Goal: Use online tool/utility: Use online tool/utility

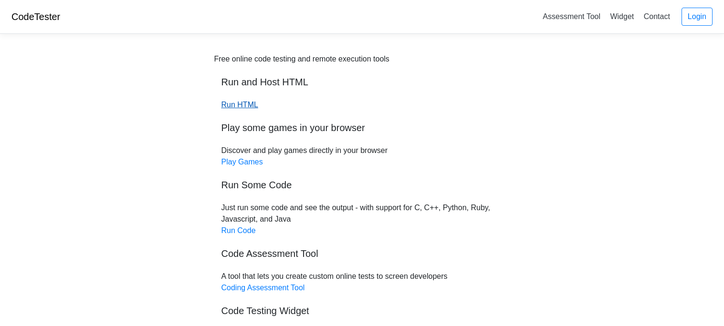
click at [248, 107] on link "Run HTML" at bounding box center [239, 105] width 37 height 8
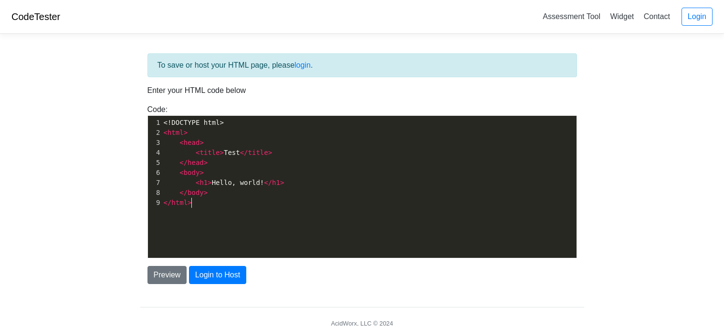
scroll to position [3, 0]
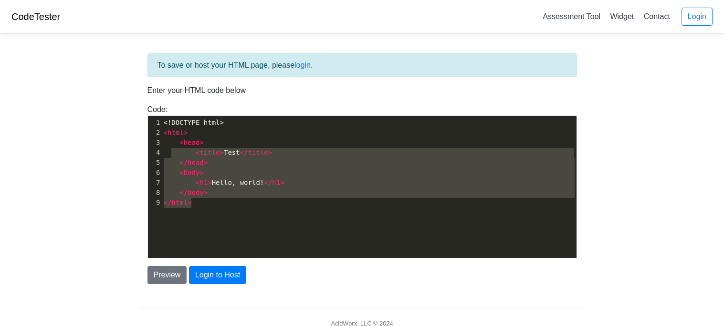
type textarea "<!DOCTYPE html> <html> <head> <title>Test</title> </head> <body> <h1>Hello, wor…"
drag, startPoint x: 248, startPoint y: 211, endPoint x: 138, endPoint y: 108, distance: 150.9
click at [138, 108] on div "To save or host your HTML page, please login . Enter your HTML code below Code:…" at bounding box center [362, 193] width 458 height 302
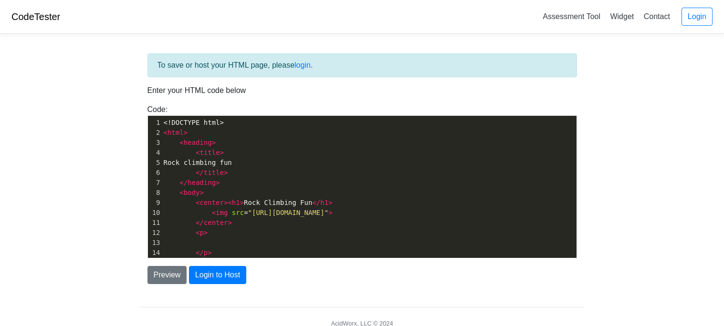
scroll to position [12, 0]
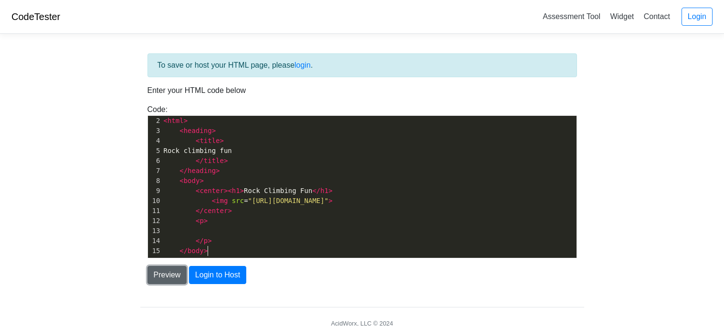
click at [182, 270] on button "Preview" at bounding box center [167, 275] width 40 height 18
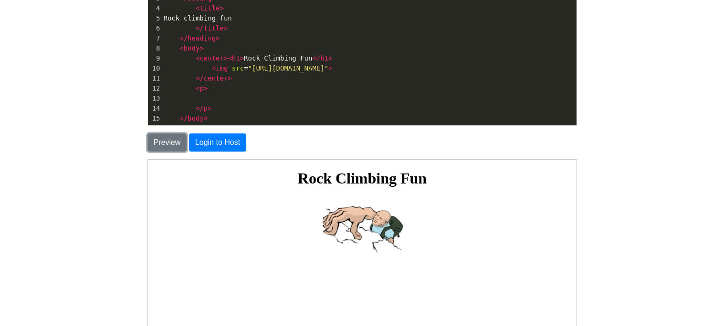
scroll to position [130, 0]
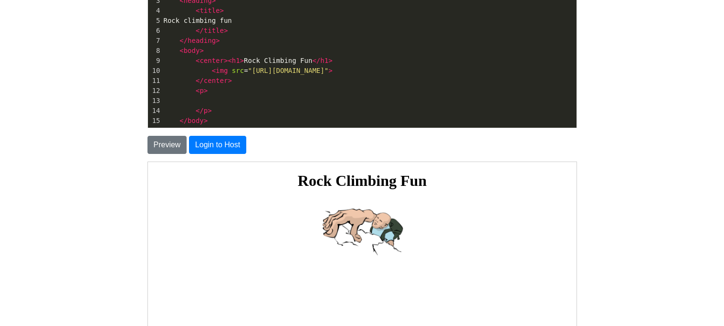
click at [228, 97] on pre at bounding box center [369, 101] width 415 height 10
type textarea "gjrijgoierwpg"
click at [154, 143] on button "Preview" at bounding box center [167, 145] width 40 height 18
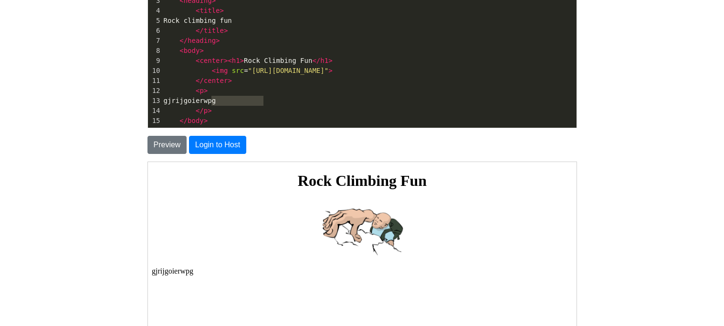
type textarea "gjrijgoierwpg"
drag, startPoint x: 265, startPoint y: 104, endPoint x: 211, endPoint y: 102, distance: 54.0
click at [211, 102] on pre "gjrijgoierwpg" at bounding box center [369, 101] width 415 height 10
click at [294, 110] on pre "</ p >" at bounding box center [369, 111] width 415 height 10
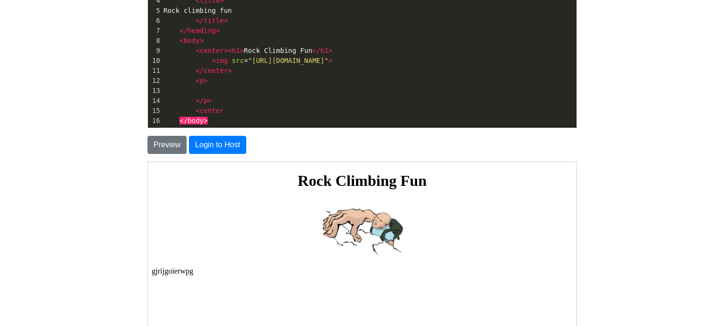
scroll to position [3, 31]
type textarea "<center>"
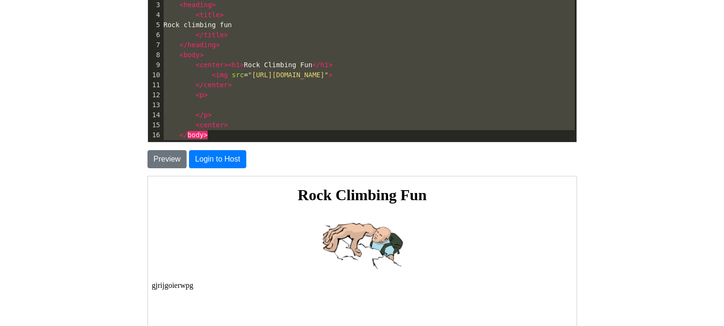
scroll to position [0, 0]
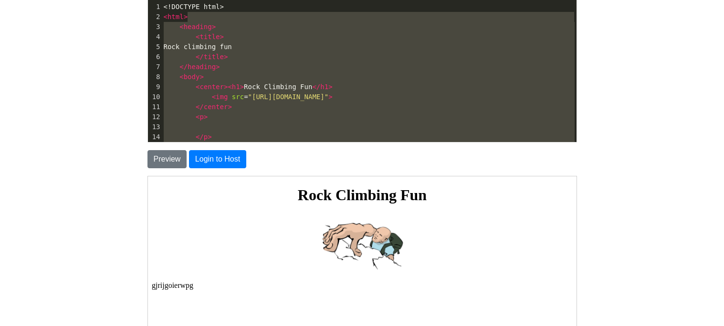
type textarea "<!DOCTYPE html> <html> <heading> <title> Rock climbing fun </title> </heading> …"
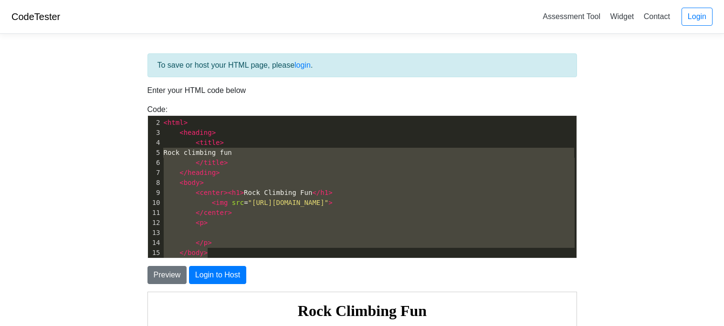
drag, startPoint x: 263, startPoint y: 256, endPoint x: 148, endPoint y: 110, distance: 185.8
click at [148, 110] on div "Code: <!DOCTYPE html> <html> <head> <title>Test</title> </head> <body> <h1>Hell…" at bounding box center [362, 181] width 444 height 155
type textarea "<!DOCTYPE html> <html> <heading> <title> Rock climbing fun </title> </heading> …"
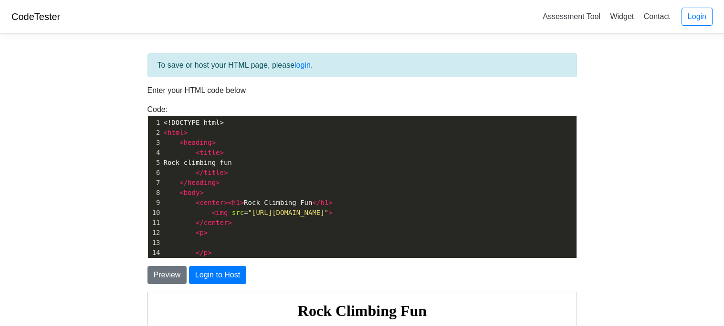
scroll to position [52, 0]
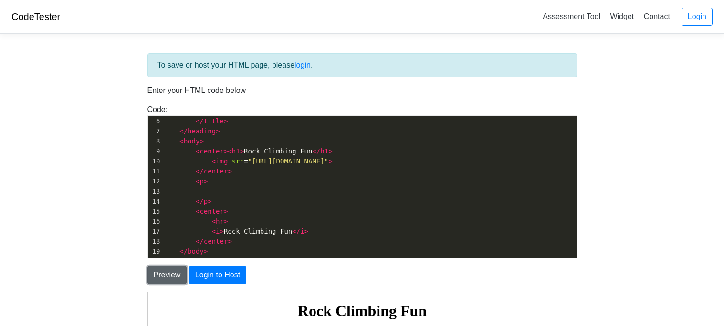
click at [176, 269] on button "Preview" at bounding box center [167, 275] width 40 height 18
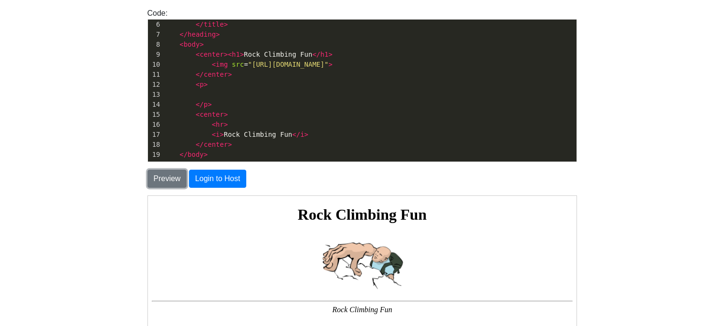
scroll to position [91, 0]
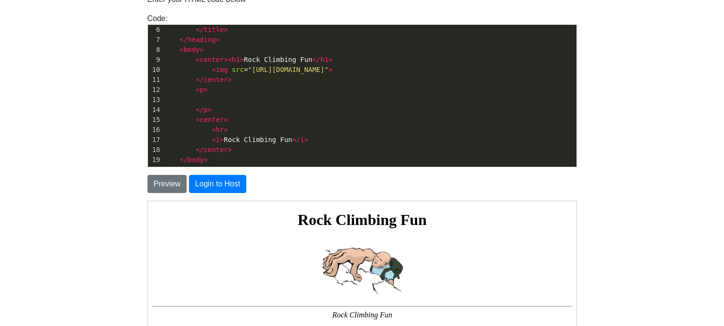
click at [229, 93] on pre "< p >" at bounding box center [369, 90] width 415 height 10
type textarea "r"
click at [231, 97] on pre at bounding box center [369, 100] width 415 height 10
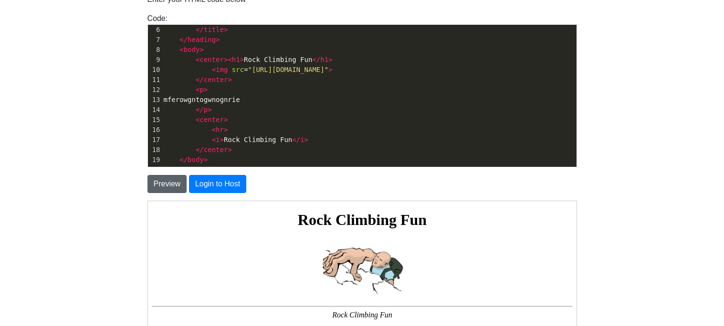
type textarea "mferowgntogwnognrie"
click at [167, 190] on button "Preview" at bounding box center [167, 184] width 40 height 18
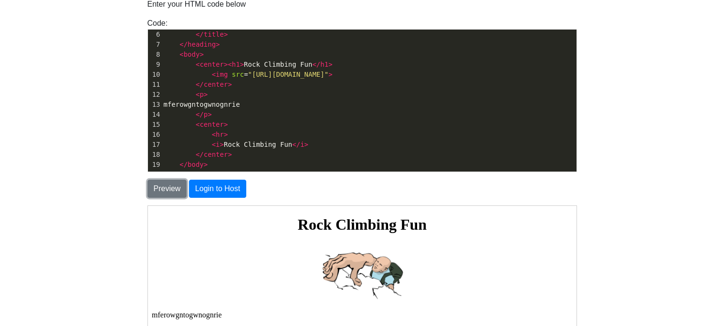
scroll to position [85, 0]
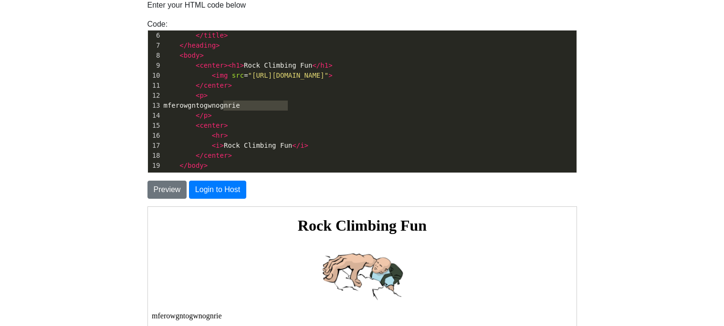
type textarea "ferowgntogwnognrie"
drag, startPoint x: 304, startPoint y: 105, endPoint x: 215, endPoint y: 101, distance: 88.8
click at [215, 101] on pre "mferowgntogwnognrie" at bounding box center [369, 106] width 415 height 10
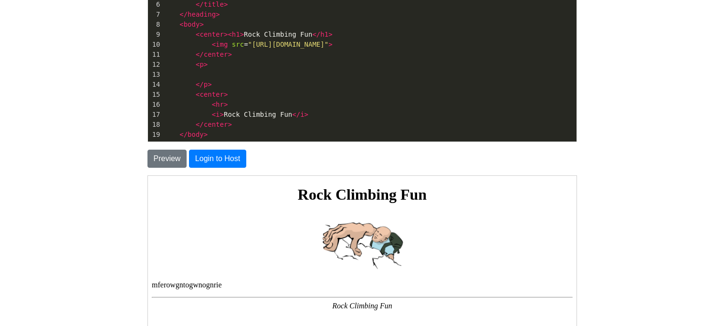
scroll to position [115, 0]
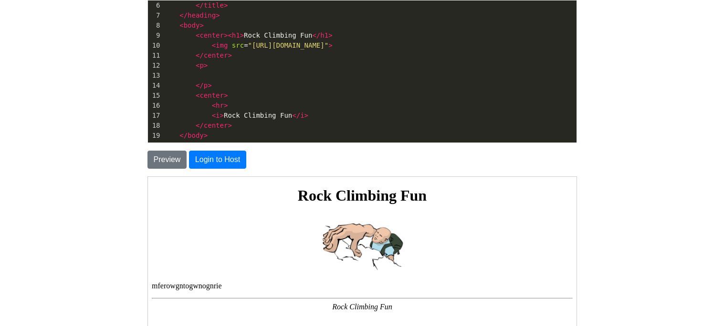
click at [337, 33] on pre "< center >< h1 > Rock Climbing Fun </ h1 >" at bounding box center [369, 36] width 415 height 10
